Goal: Information Seeking & Learning: Learn about a topic

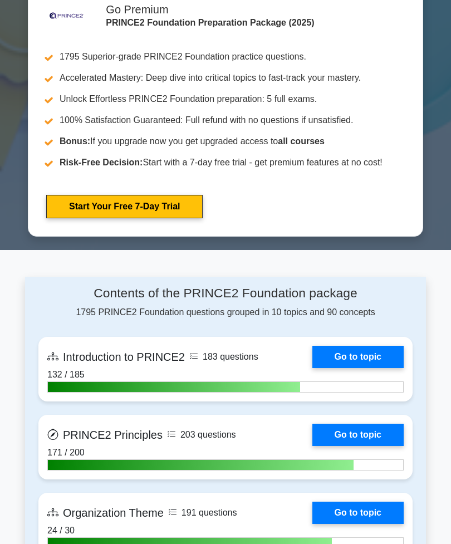
scroll to position [683, 0]
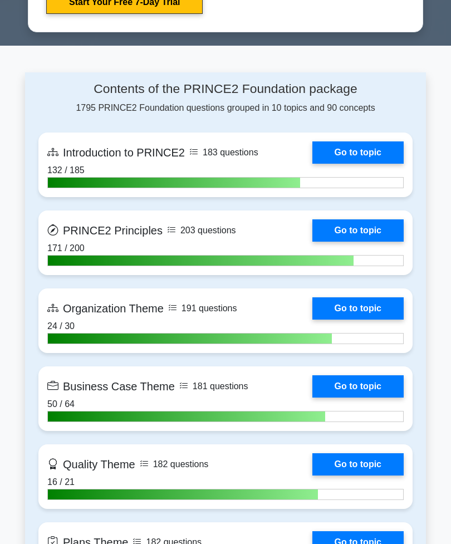
click at [370, 398] on link "Go to topic" at bounding box center [358, 387] width 91 height 22
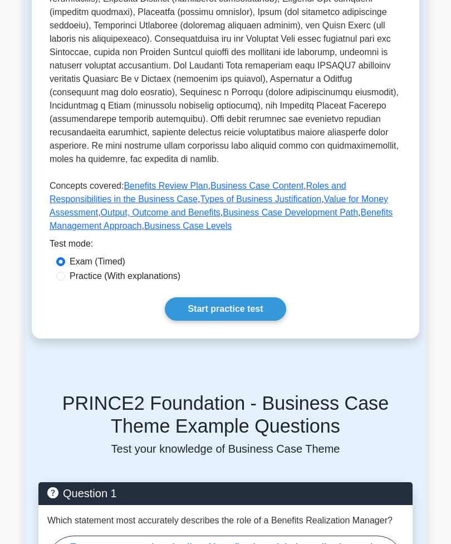
scroll to position [410, 0]
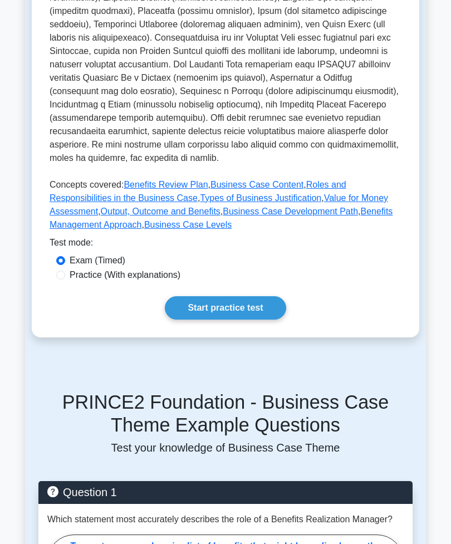
click at [262, 320] on link "Start practice test" at bounding box center [225, 308] width 121 height 23
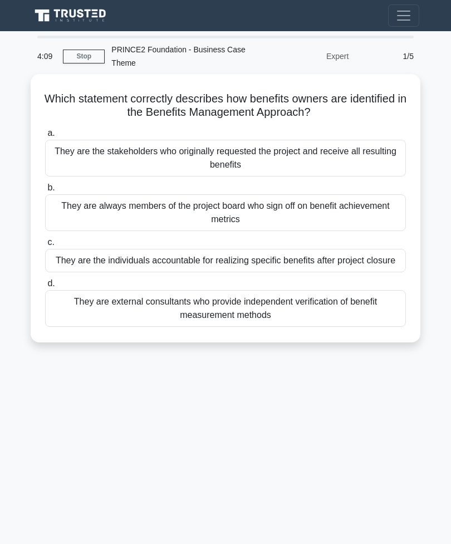
click at [339, 159] on div "They are the stakeholders who originally requested the project and receive all …" at bounding box center [225, 158] width 361 height 37
click at [45, 137] on input "a. They are the stakeholders who originally requested the project and receive a…" at bounding box center [45, 133] width 0 height 7
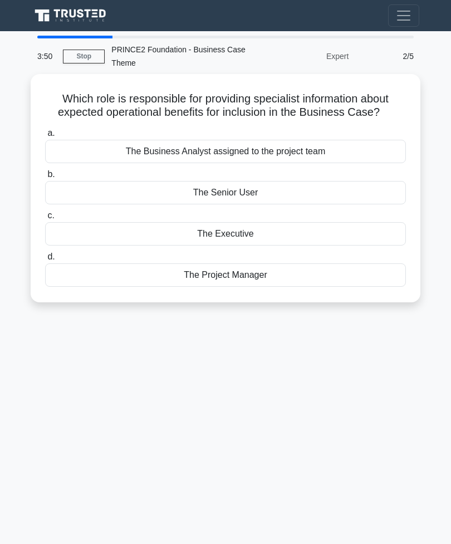
click at [334, 197] on div "The Senior User" at bounding box center [225, 192] width 361 height 23
click at [45, 178] on input "b. The Senior User" at bounding box center [45, 174] width 0 height 7
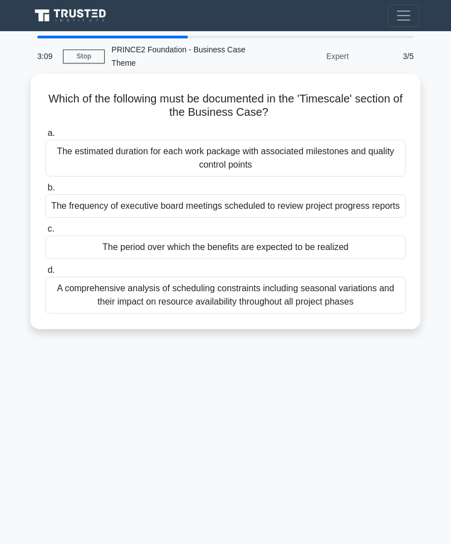
click at [349, 259] on div "The period over which the benefits are expected to be realized" at bounding box center [225, 247] width 361 height 23
click at [45, 233] on input "c. The period over which the benefits are expected to be realized" at bounding box center [45, 229] width 0 height 7
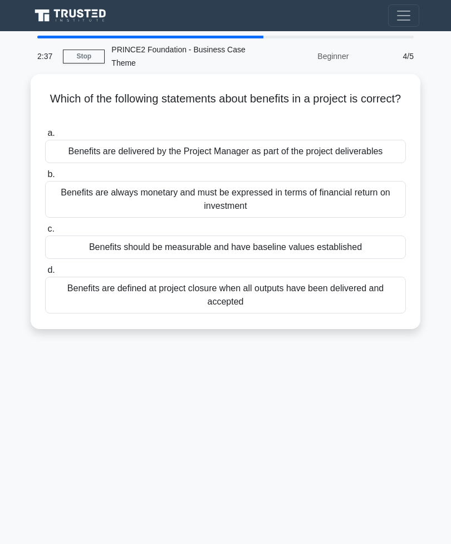
click at [368, 257] on div "Benefits should be measurable and have baseline values established" at bounding box center [225, 247] width 361 height 23
click at [45, 233] on input "c. Benefits should be measurable and have baseline values established" at bounding box center [45, 229] width 0 height 7
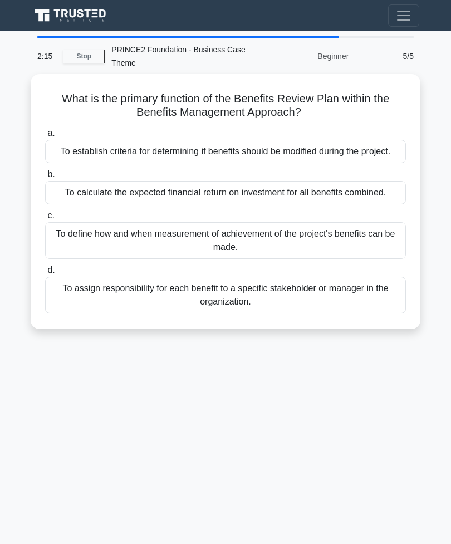
click at [364, 259] on div "To define how and when measurement of achievement of the project's benefits can…" at bounding box center [225, 240] width 361 height 37
click at [45, 220] on input "c. To define how and when measurement of achievement of the project's benefits …" at bounding box center [45, 215] width 0 height 7
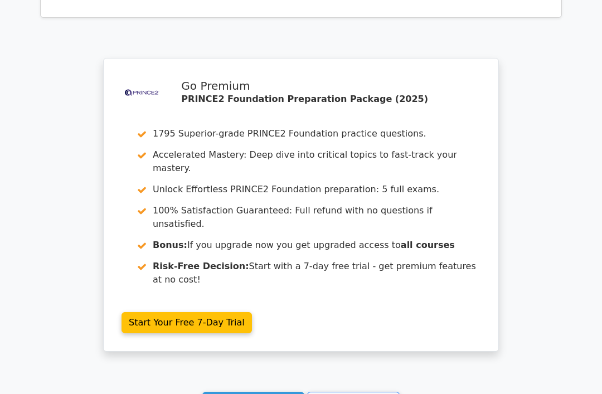
scroll to position [1674, 0]
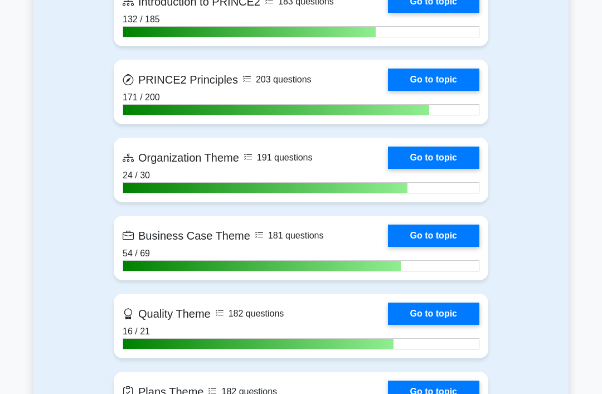
scroll to position [848, 0]
click at [397, 247] on link "Go to topic" at bounding box center [433, 236] width 91 height 22
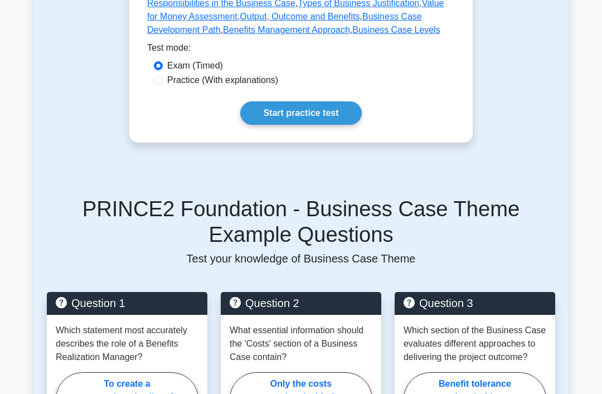
scroll to position [682, 0]
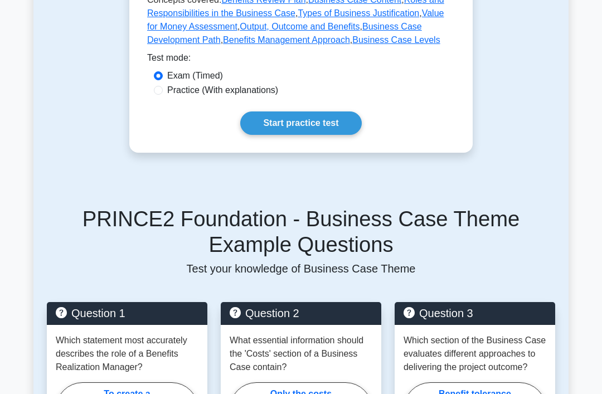
click at [344, 135] on link "Start practice test" at bounding box center [300, 122] width 121 height 23
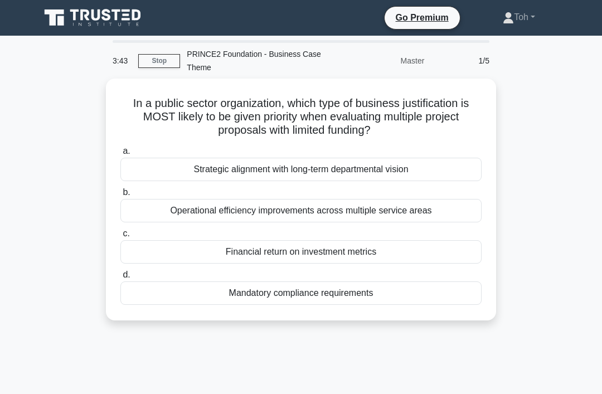
click at [354, 216] on div "Operational efficiency improvements across multiple service areas" at bounding box center [300, 210] width 361 height 23
click at [120, 196] on input "b. Operational efficiency improvements across multiple service areas" at bounding box center [120, 192] width 0 height 7
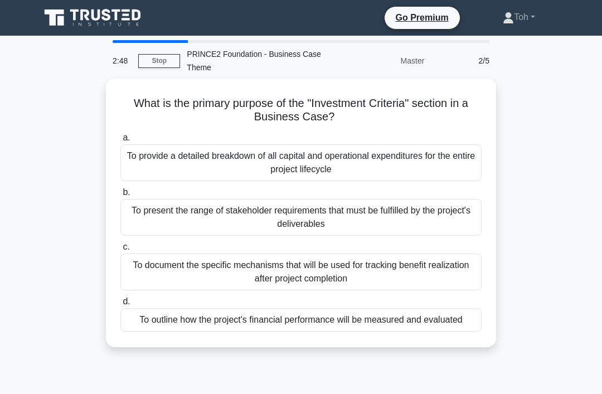
click at [116, 145] on div "a. To provide a detailed breakdown of all capital and operational expenditures …" at bounding box center [301, 156] width 374 height 50
click at [137, 158] on div "To provide a detailed breakdown of all capital and operational expenditures for…" at bounding box center [300, 162] width 361 height 37
click at [120, 142] on input "a. To provide a detailed breakdown of all capital and operational expenditures …" at bounding box center [120, 137] width 0 height 7
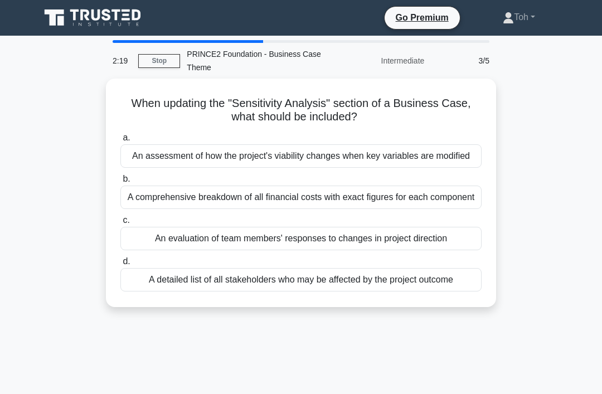
click at [135, 159] on div "An assessment of how the project's viability changes when key variables are mod…" at bounding box center [300, 155] width 361 height 23
click at [120, 142] on input "a. An assessment of how the project's viability changes when key variables are …" at bounding box center [120, 137] width 0 height 7
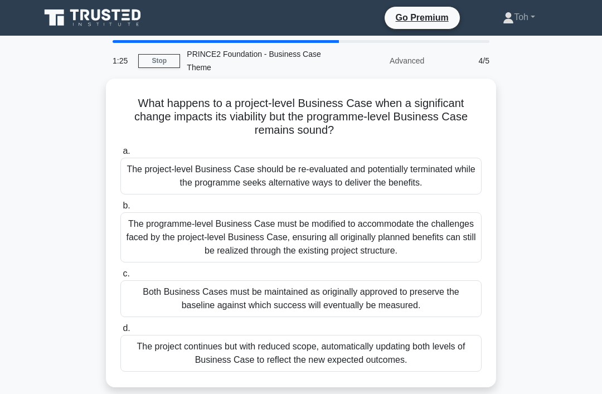
click at [139, 168] on div "The project-level Business Case should be re-evaluated and potentially terminat…" at bounding box center [300, 176] width 361 height 37
click at [120, 155] on input "a. The project-level Business Case should be re-evaluated and potentially termi…" at bounding box center [120, 151] width 0 height 7
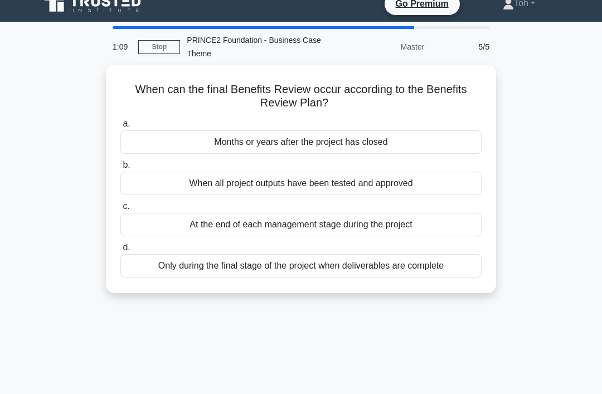
scroll to position [17, 0]
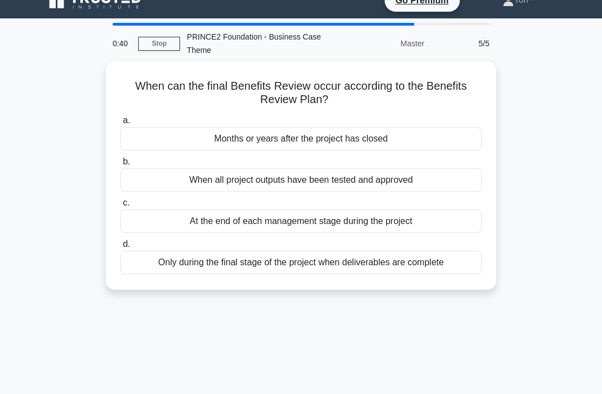
click at [443, 254] on div "Only during the final stage of the project when deliverables are complete" at bounding box center [300, 262] width 361 height 23
click at [120, 248] on input "d. Only during the final stage of the project when deliverables are complete" at bounding box center [120, 244] width 0 height 7
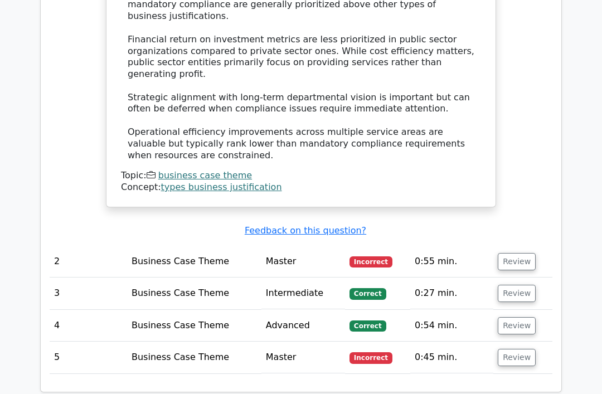
scroll to position [1261, 0]
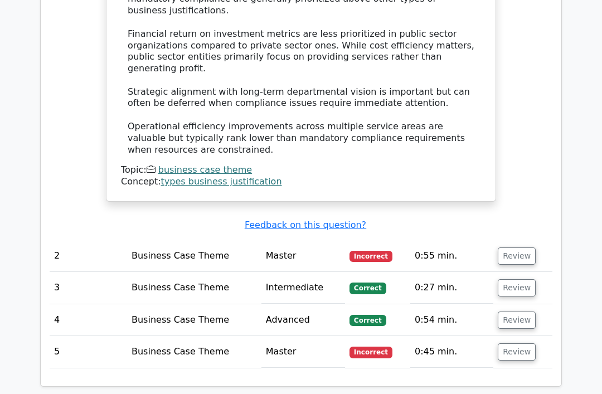
click at [510, 247] on button "Review" at bounding box center [517, 255] width 38 height 17
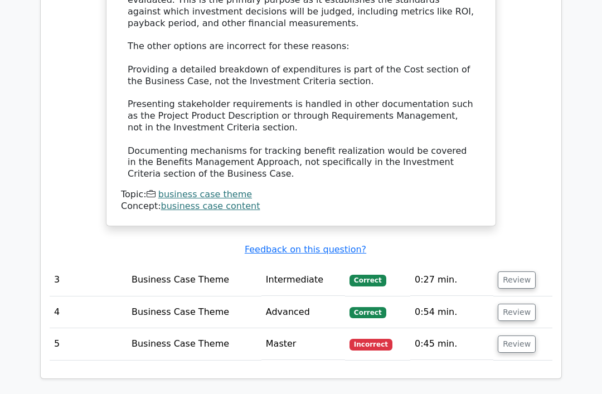
scroll to position [1908, 0]
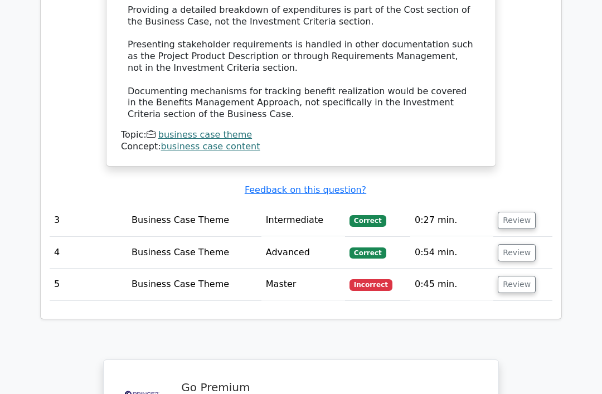
click at [510, 276] on button "Review" at bounding box center [517, 284] width 38 height 17
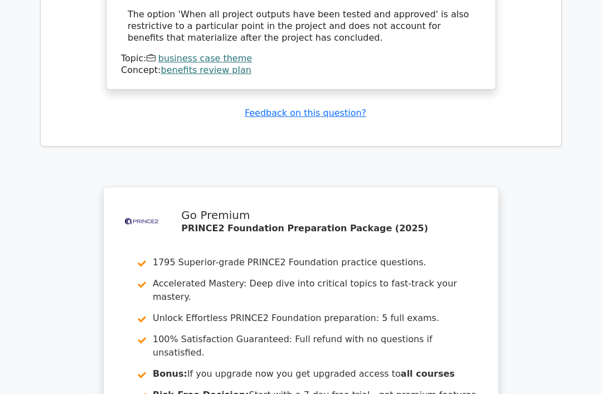
scroll to position [2708, 0]
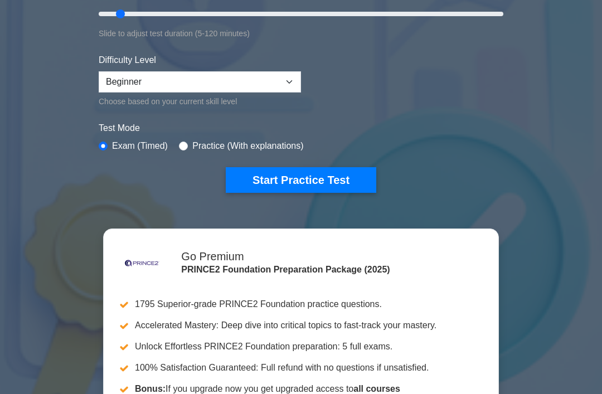
scroll to position [266, 0]
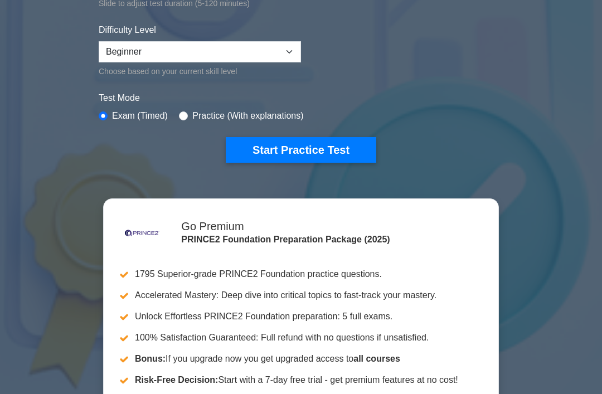
click at [348, 155] on button "Start Practice Test" at bounding box center [301, 151] width 150 height 26
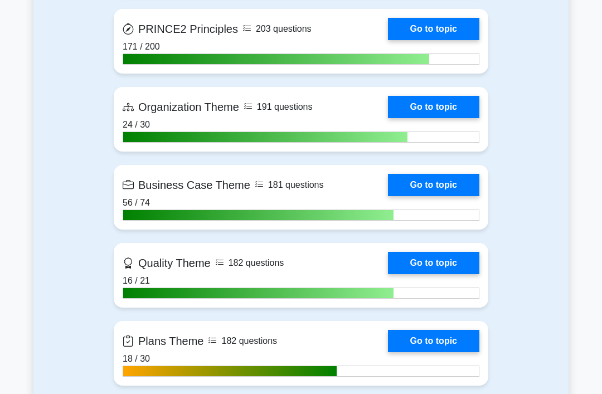
scroll to position [899, 0]
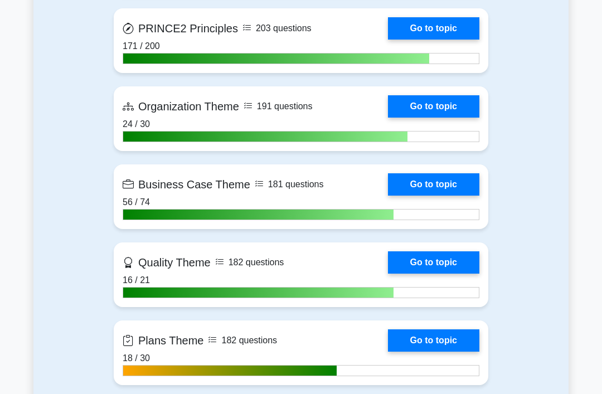
click at [427, 196] on link "Go to topic" at bounding box center [433, 184] width 91 height 22
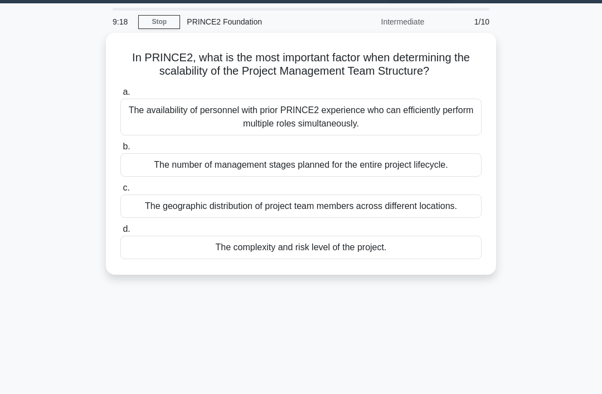
scroll to position [32, 0]
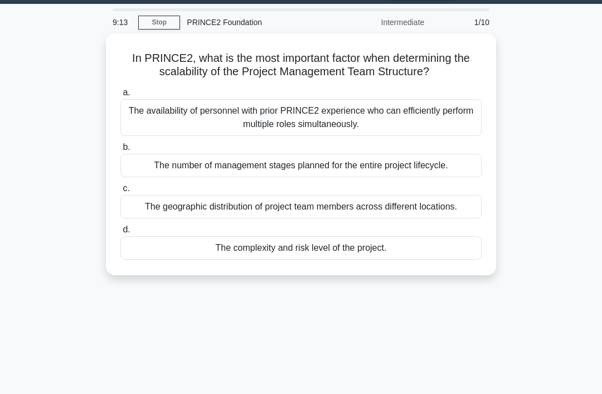
click at [409, 218] on div "The geographic distribution of project team members across different locations." at bounding box center [300, 206] width 361 height 23
click at [120, 192] on input "c. The geographic distribution of project team members across different locatio…" at bounding box center [120, 188] width 0 height 7
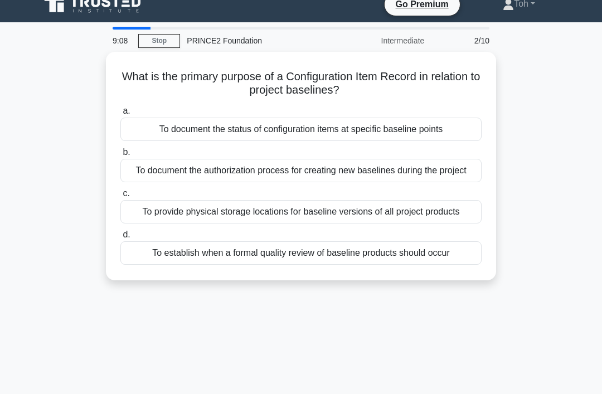
scroll to position [0, 0]
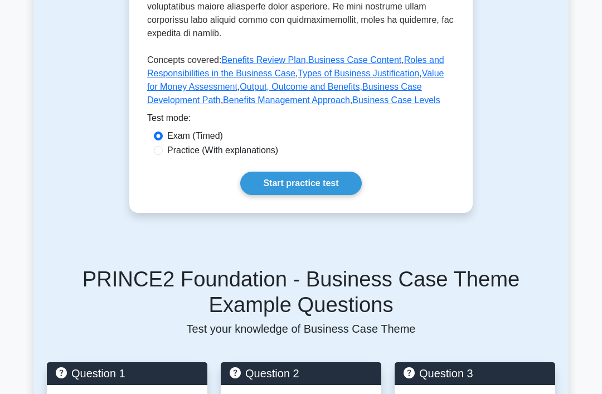
scroll to position [623, 0]
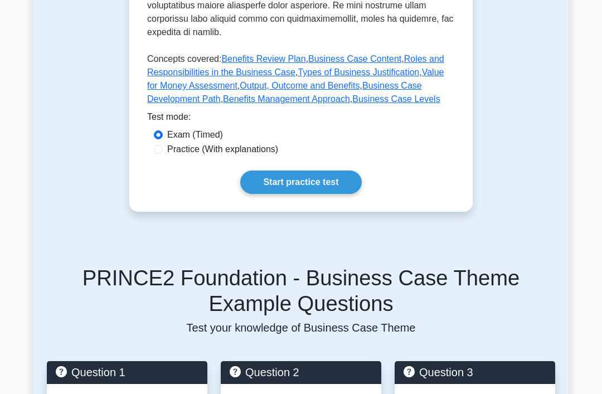
click at [316, 194] on link "Start practice test" at bounding box center [300, 182] width 121 height 23
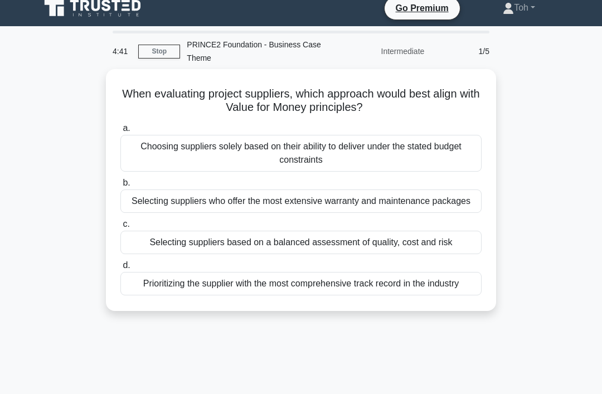
scroll to position [6, 0]
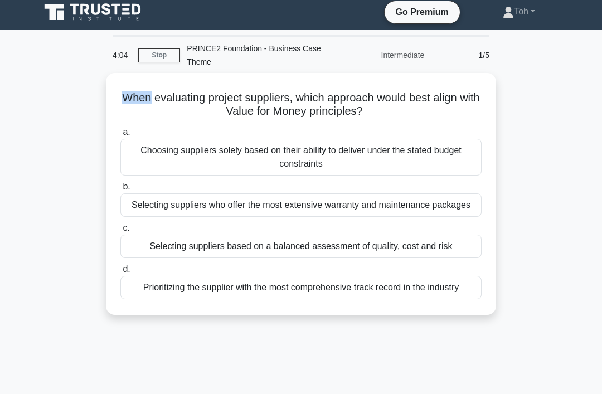
click at [461, 256] on div "Selecting suppliers based on a balanced assessment of quality, cost and risk" at bounding box center [300, 246] width 361 height 23
click at [120, 232] on input "c. Selecting suppliers based on a balanced assessment of quality, cost and risk" at bounding box center [120, 228] width 0 height 7
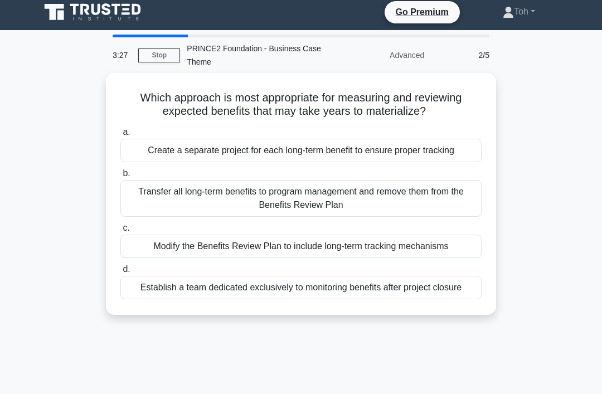
click at [40, 89] on div "Which approach is most appropriate for measuring and reviewing expected benefit…" at bounding box center [300, 200] width 535 height 255
click at [431, 299] on div "Establish a team dedicated exclusively to monitoring benefits after project clo…" at bounding box center [300, 287] width 361 height 23
click at [120, 273] on input "d. Establish a team dedicated exclusively to monitoring benefits after project …" at bounding box center [120, 269] width 0 height 7
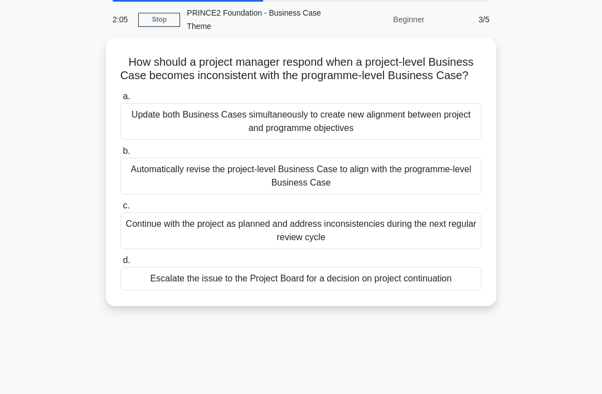
scroll to position [44, 0]
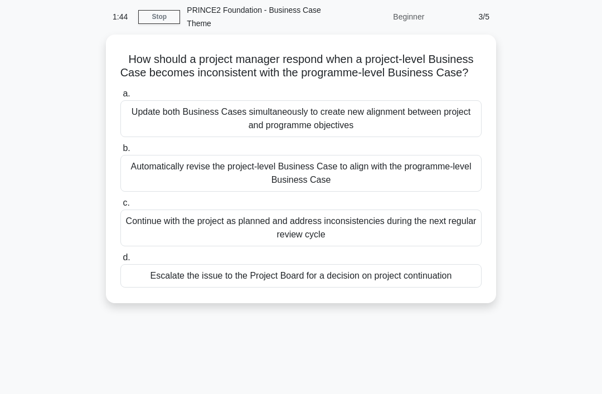
click at [133, 176] on div "Automatically revise the project-level Business Case to align with the programm…" at bounding box center [300, 173] width 361 height 37
click at [120, 152] on input "b. Automatically revise the project-level Business Case to align with the progr…" at bounding box center [120, 148] width 0 height 7
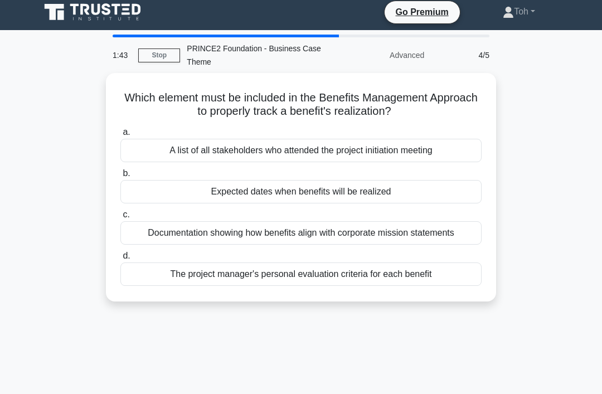
scroll to position [0, 0]
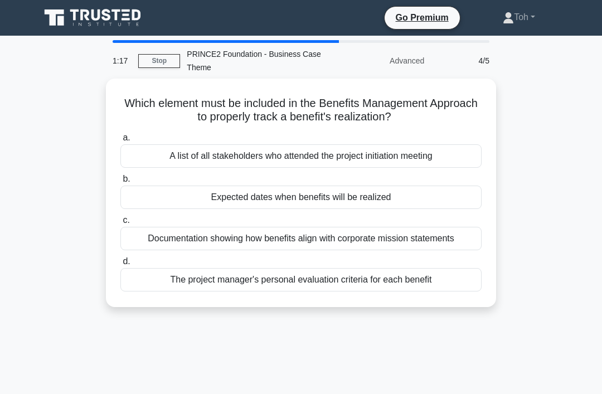
click at [132, 192] on div "Expected dates when benefits will be realized" at bounding box center [300, 197] width 361 height 23
click at [120, 183] on input "b. Expected dates when benefits will be realized" at bounding box center [120, 179] width 0 height 7
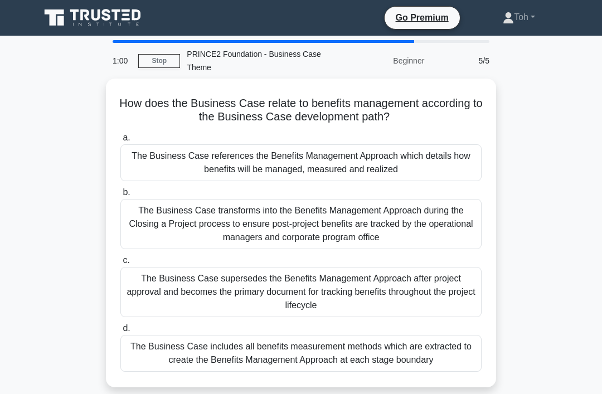
click at [121, 143] on label "a. The Business Case references the Benefits Management Approach which details …" at bounding box center [300, 156] width 361 height 50
click at [120, 142] on input "a. The Business Case references the Benefits Management Approach which details …" at bounding box center [120, 137] width 0 height 7
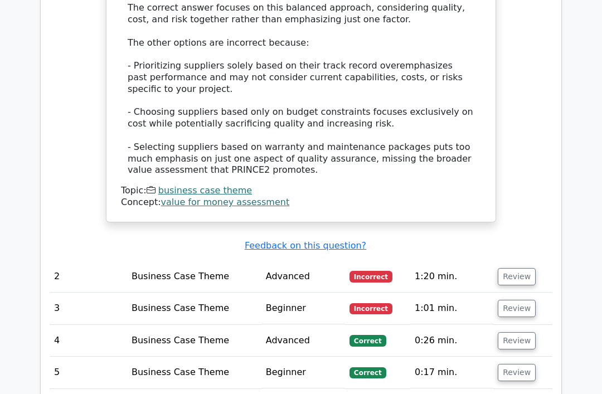
scroll to position [1239, 0]
click at [520, 268] on button "Review" at bounding box center [517, 276] width 38 height 17
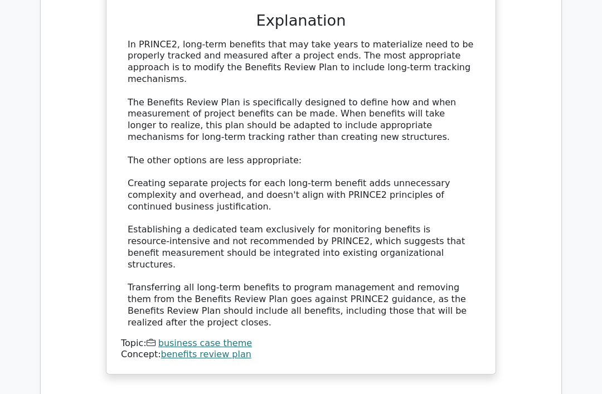
scroll to position [1767, 0]
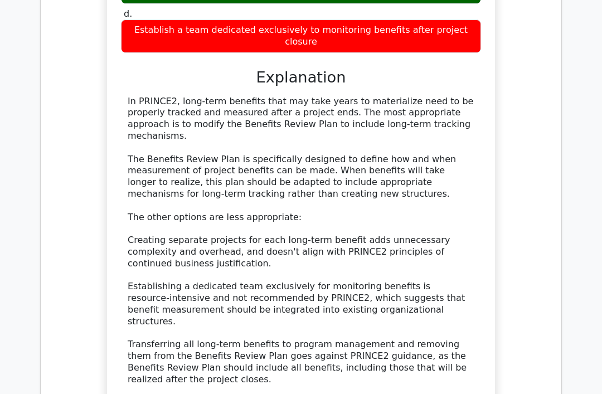
scroll to position [1710, 0]
